Goal: Find specific fact: Find specific fact

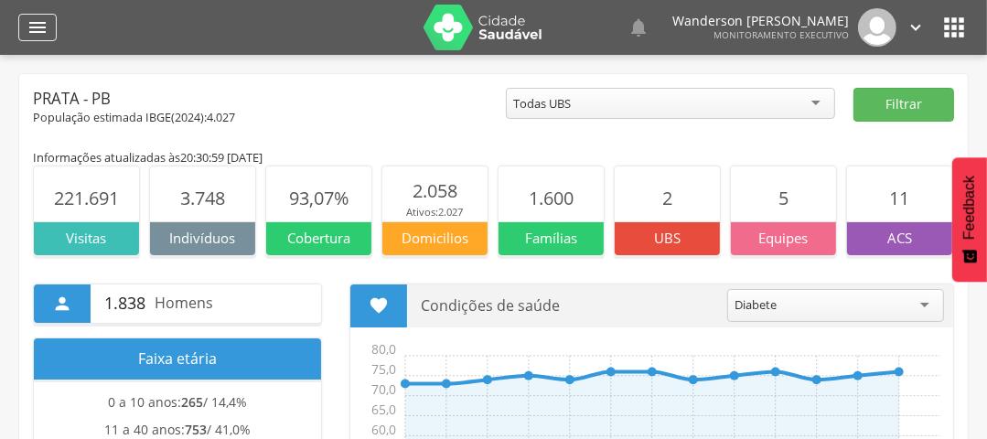
click at [33, 31] on icon "" at bounding box center [38, 27] width 22 height 22
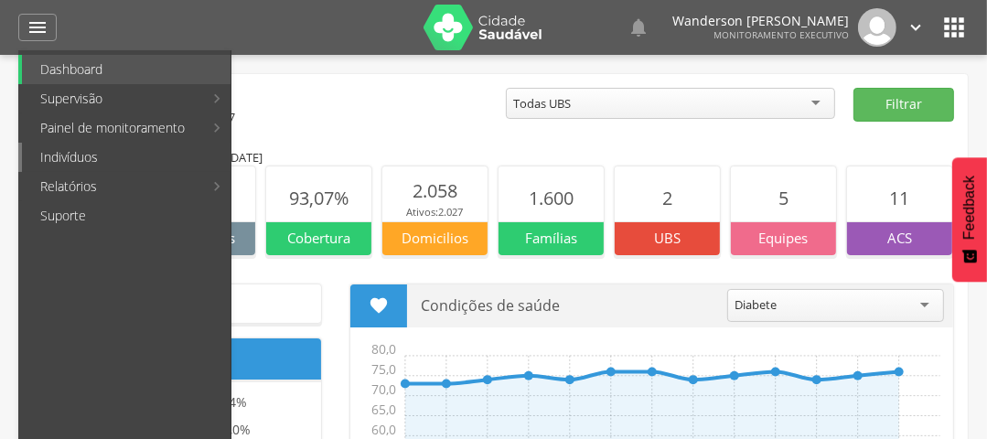
click at [74, 161] on link "Indivíduos" at bounding box center [126, 157] width 208 height 29
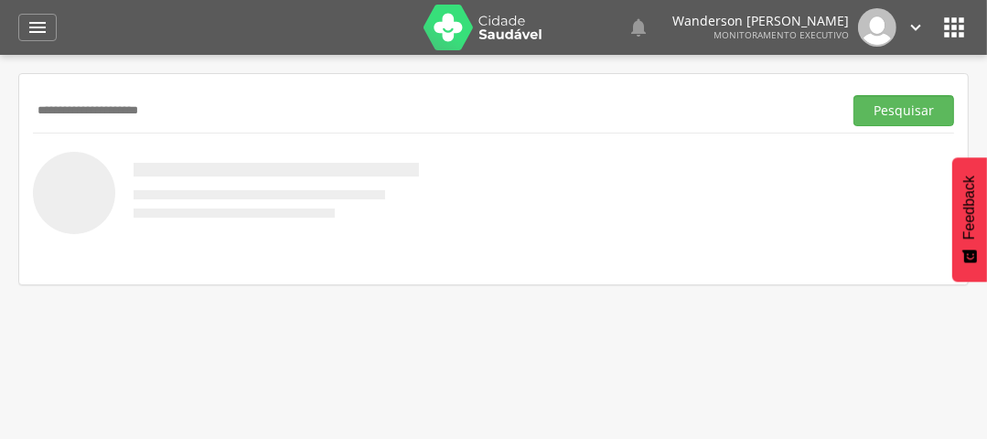
type input "**********"
click at [853, 95] on button "Pesquisar" at bounding box center [903, 110] width 101 height 31
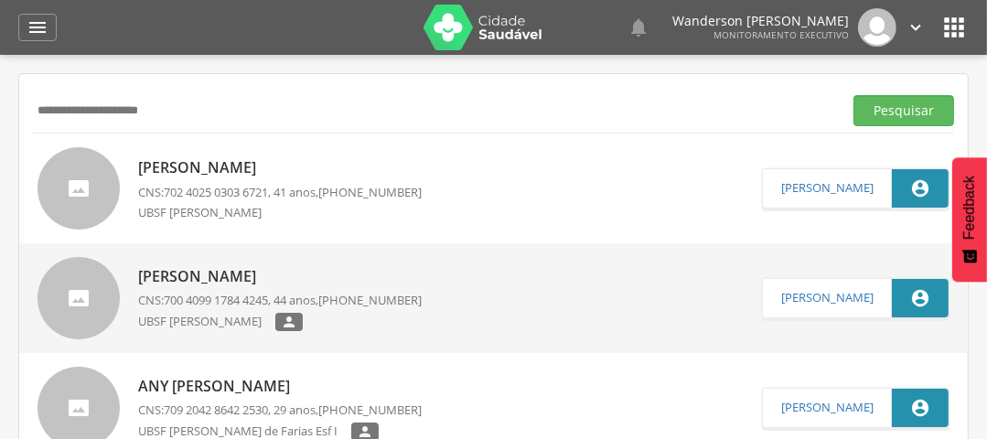
click at [211, 171] on p "[PERSON_NAME]" at bounding box center [279, 167] width 283 height 21
type input "**********"
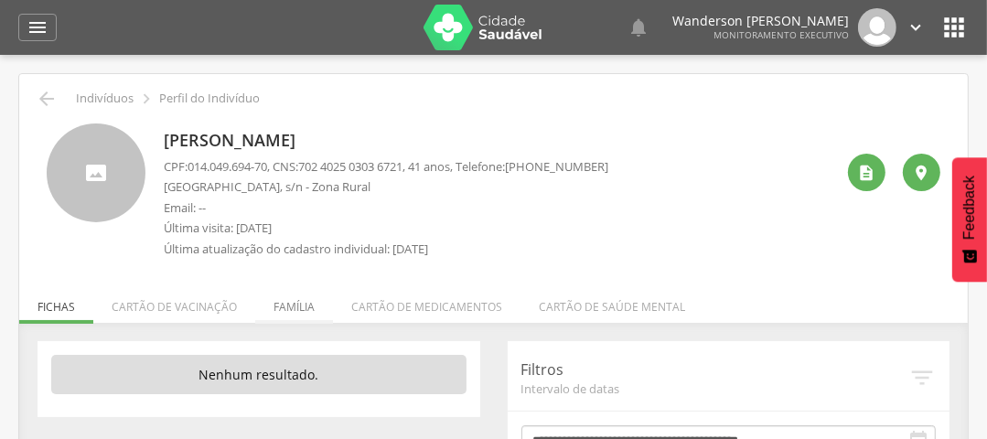
click at [275, 302] on li "Família" at bounding box center [294, 302] width 78 height 43
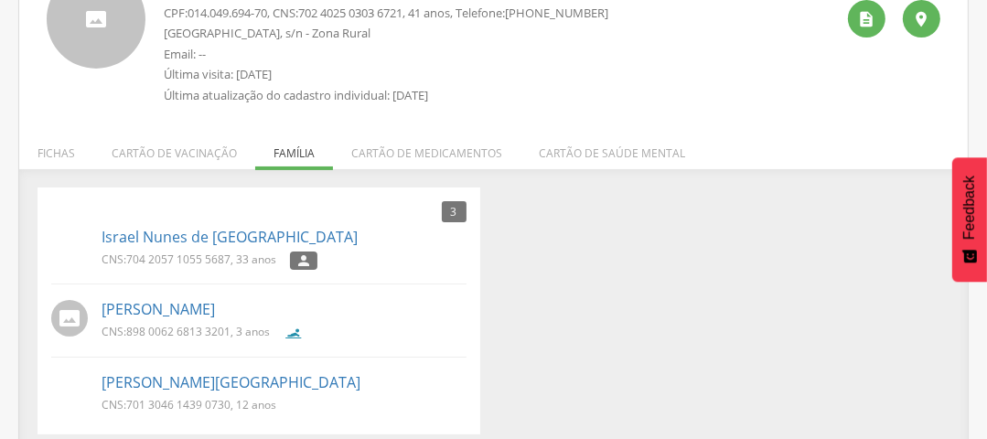
scroll to position [167, 0]
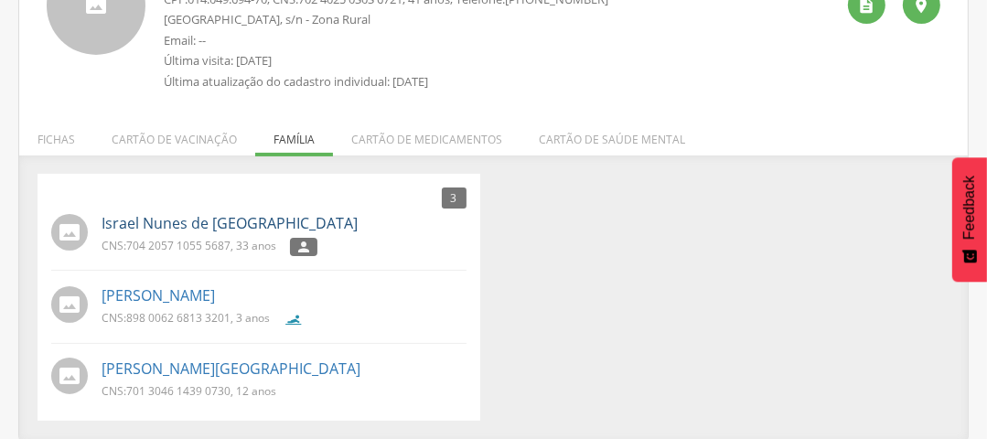
click at [157, 223] on link "Israel Nunes de [GEOGRAPHIC_DATA]" at bounding box center [229, 223] width 256 height 21
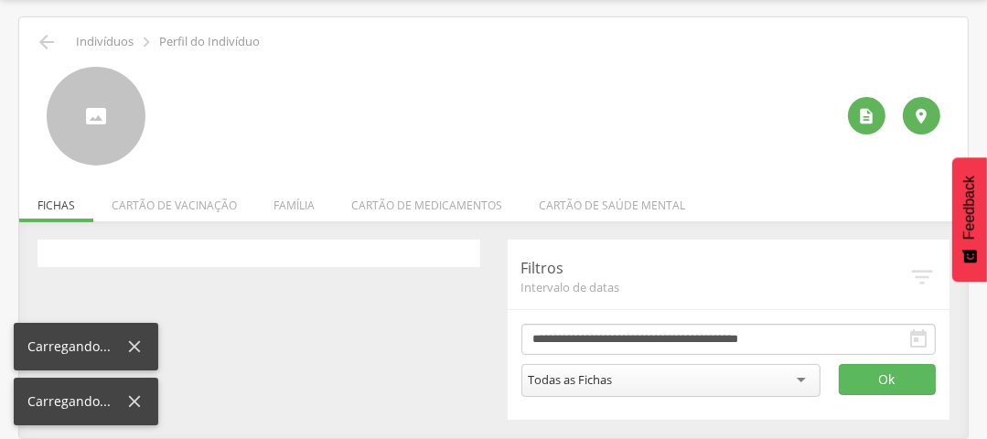
scroll to position [55, 0]
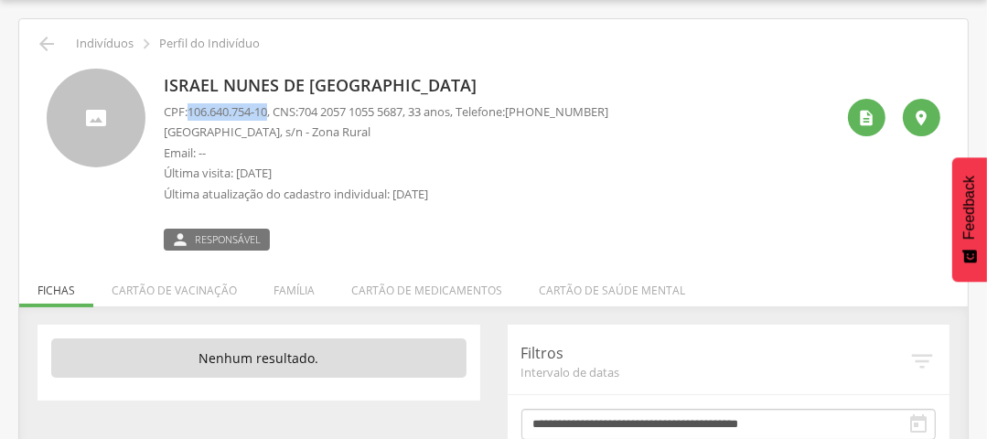
drag, startPoint x: 192, startPoint y: 110, endPoint x: 272, endPoint y: 114, distance: 80.6
click at [267, 114] on span "106.640.754-10" at bounding box center [227, 111] width 80 height 16
copy span "106.640.754-10"
click at [40, 44] on icon "" at bounding box center [47, 44] width 22 height 22
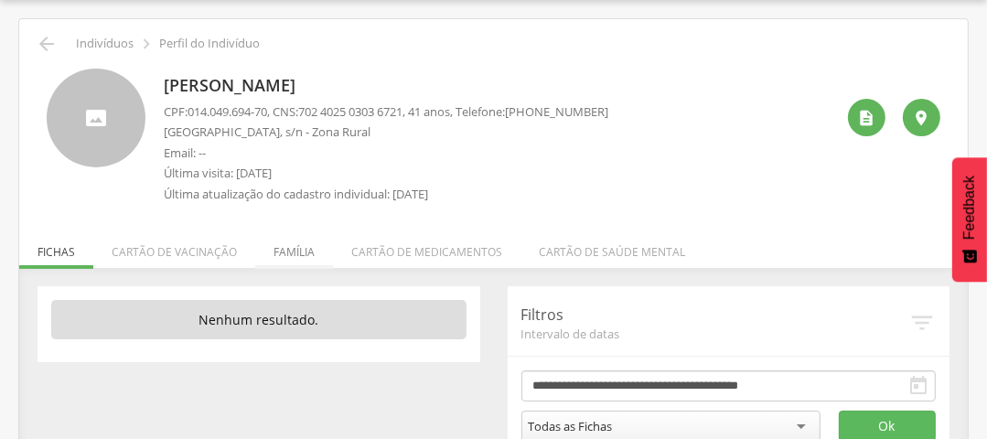
click at [281, 252] on li "Família" at bounding box center [294, 247] width 78 height 43
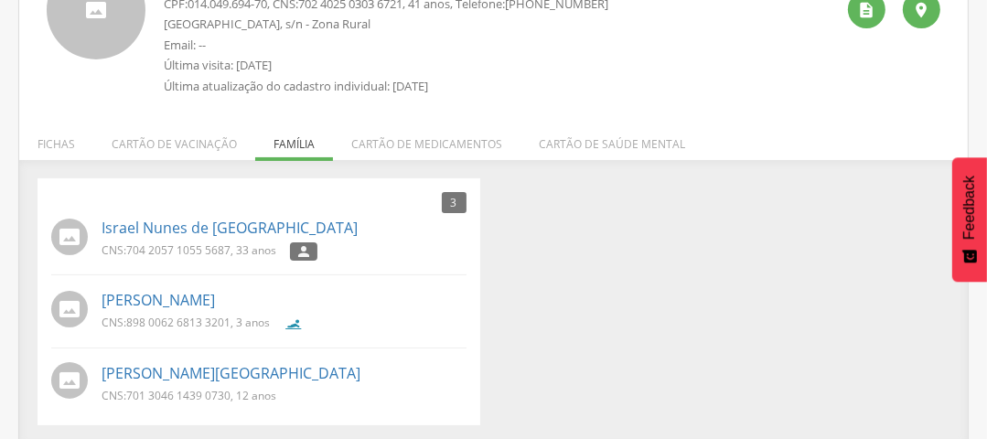
scroll to position [167, 0]
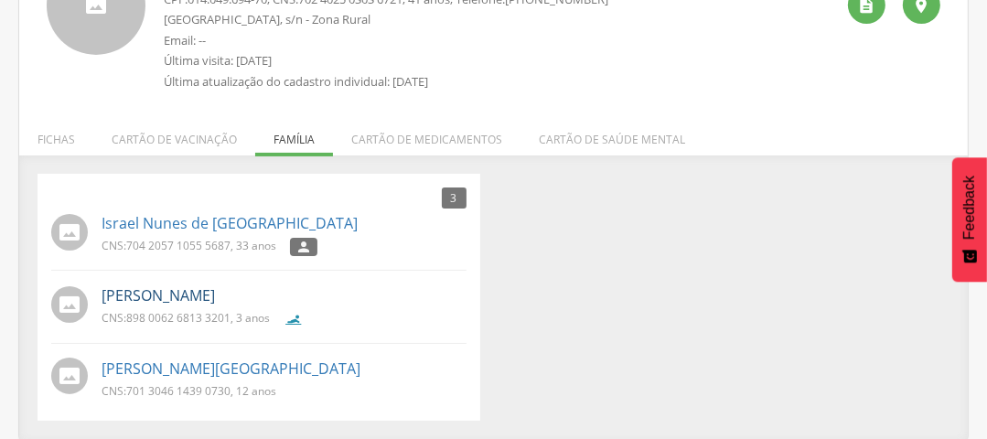
click at [173, 300] on link "[PERSON_NAME]" at bounding box center [157, 295] width 113 height 21
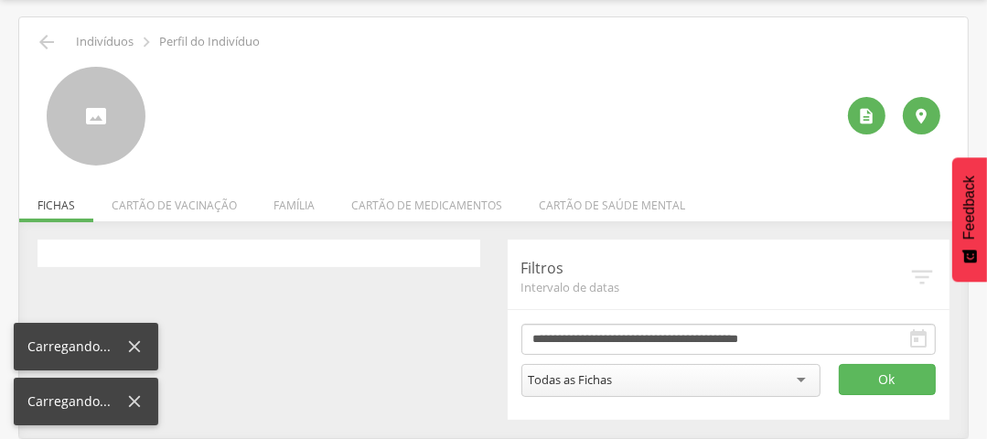
scroll to position [55, 0]
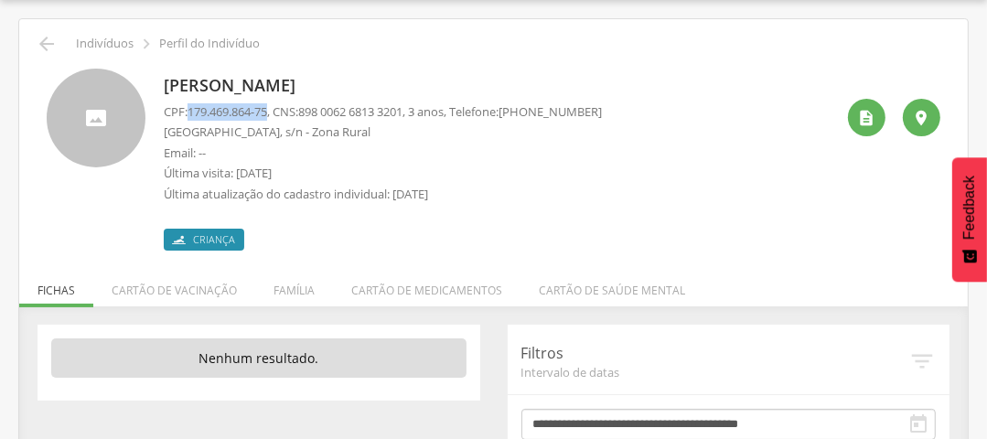
drag, startPoint x: 191, startPoint y: 112, endPoint x: 274, endPoint y: 117, distance: 83.4
click at [267, 117] on span "179.469.864-75" at bounding box center [227, 111] width 80 height 16
drag, startPoint x: 245, startPoint y: 119, endPoint x: 240, endPoint y: 110, distance: 10.2
copy span "179.469.864-75"
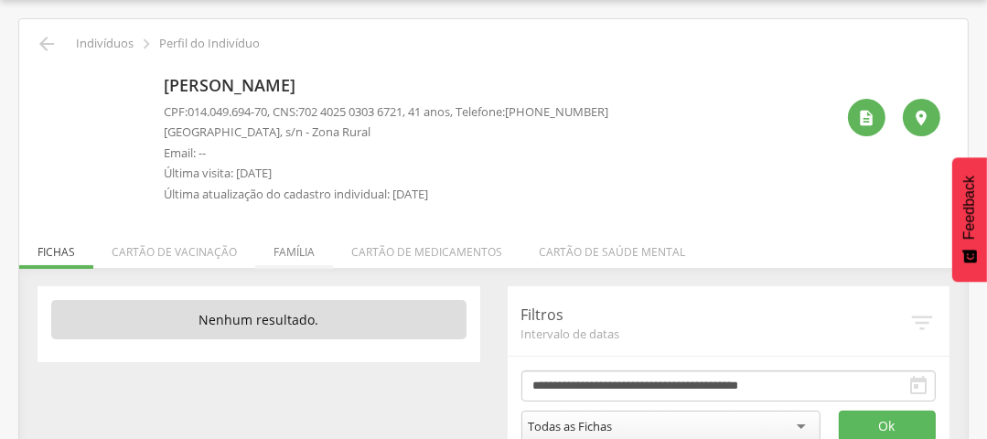
click at [287, 254] on li "Família" at bounding box center [294, 247] width 78 height 43
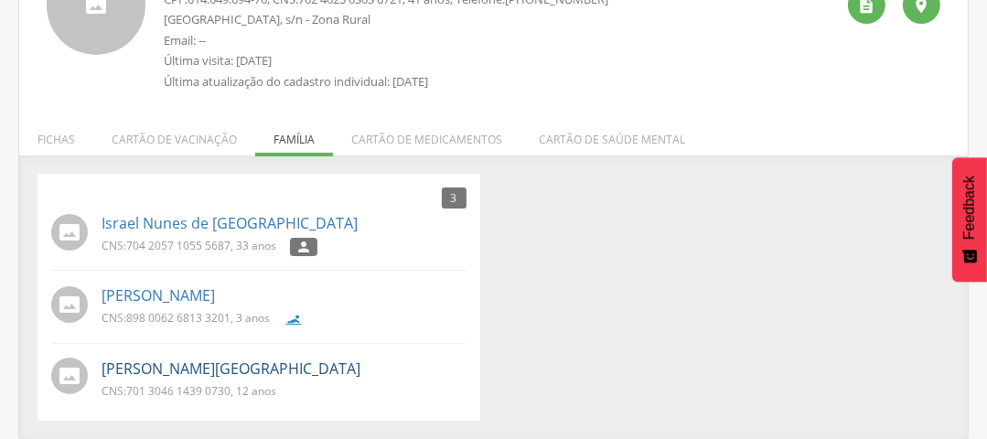
click at [141, 366] on link "[PERSON_NAME][GEOGRAPHIC_DATA]" at bounding box center [230, 368] width 259 height 21
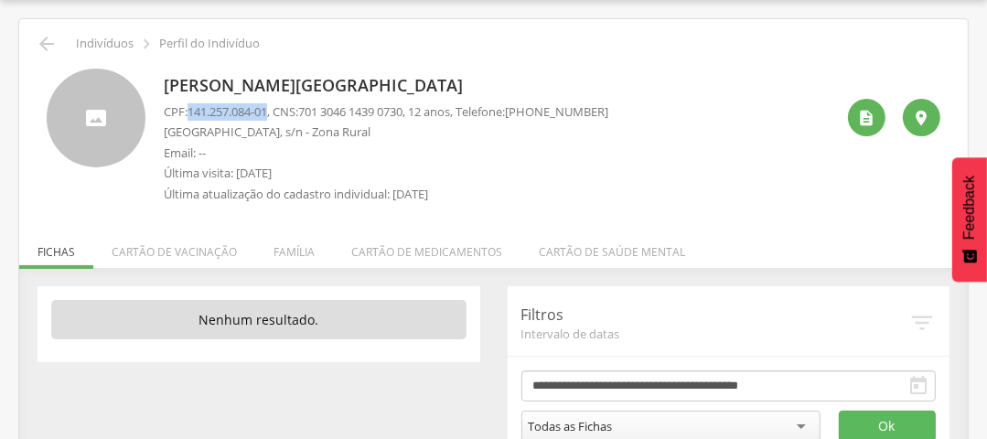
drag, startPoint x: 192, startPoint y: 111, endPoint x: 272, endPoint y: 112, distance: 80.5
click at [267, 112] on span "141.257.084-01" at bounding box center [227, 111] width 80 height 16
copy span "141.257.084-01"
